Goal: Download file/media

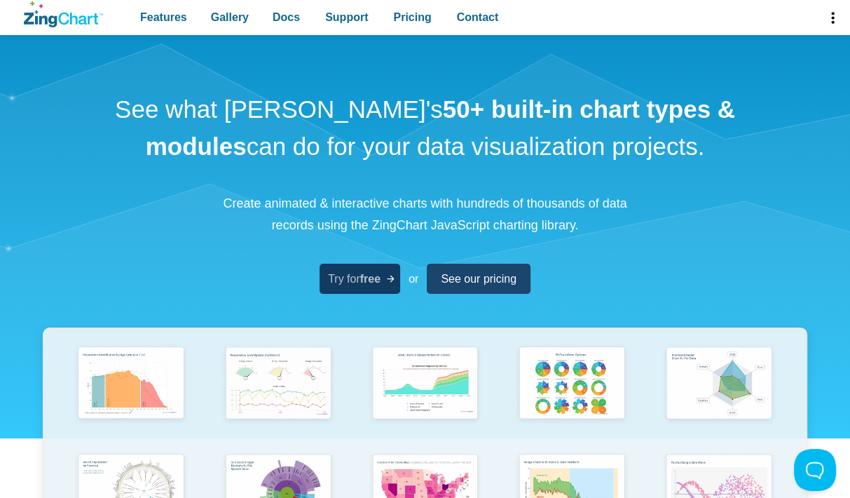
click at [368, 277] on strong "free" at bounding box center [370, 279] width 20 height 12
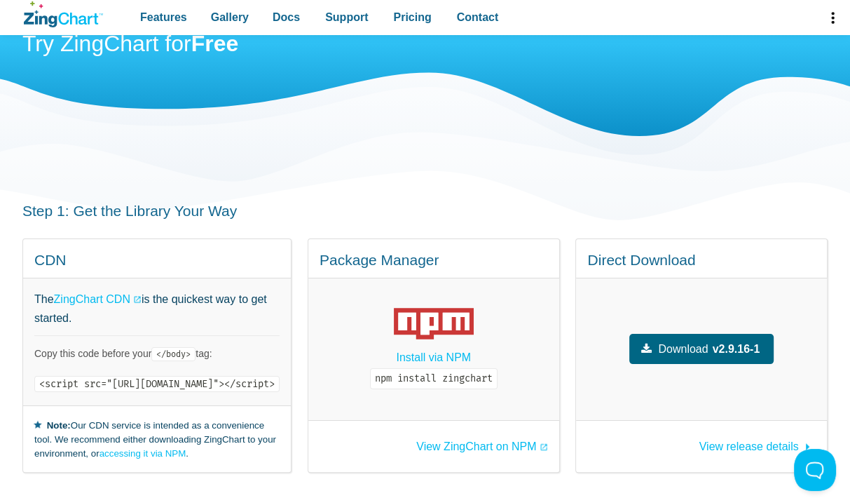
click at [747, 334] on link "Download v2.9.16-1" at bounding box center [701, 349] width 144 height 30
click at [708, 339] on span "Download" at bounding box center [683, 348] width 50 height 19
click at [700, 339] on span "Download" at bounding box center [683, 348] width 50 height 19
click at [727, 440] on span "View release details" at bounding box center [750, 446] width 100 height 12
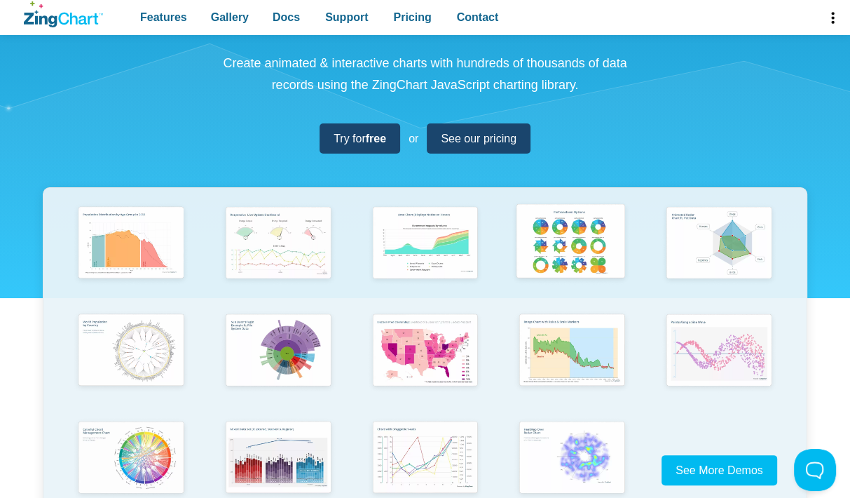
scroll to position [350, 0]
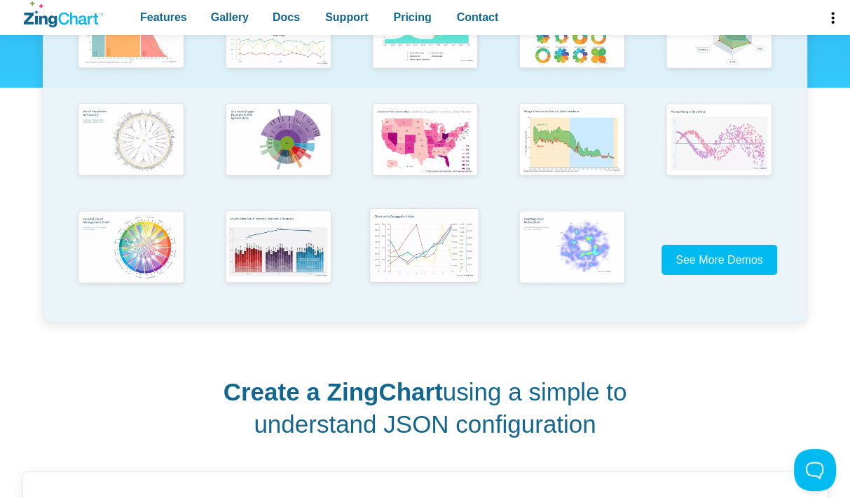
click at [414, 250] on img "App Content" at bounding box center [423, 247] width 121 height 87
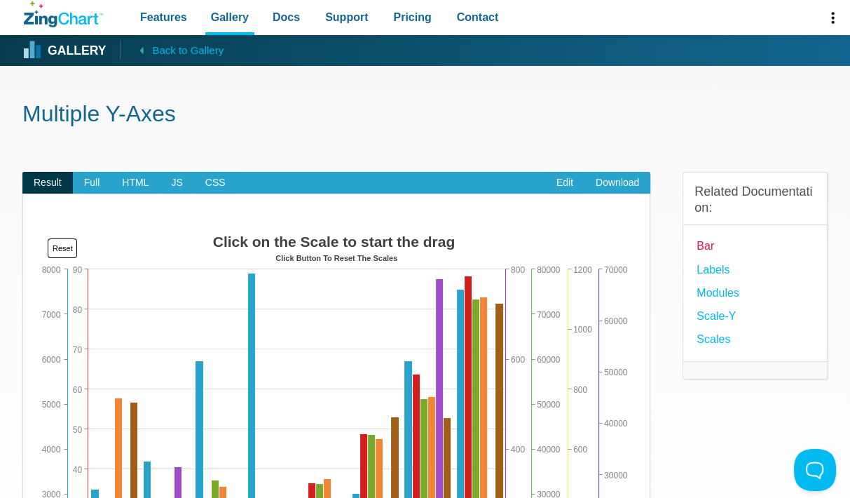
click at [706, 245] on link "Bar" at bounding box center [706, 245] width 18 height 19
